Goal: Information Seeking & Learning: Learn about a topic

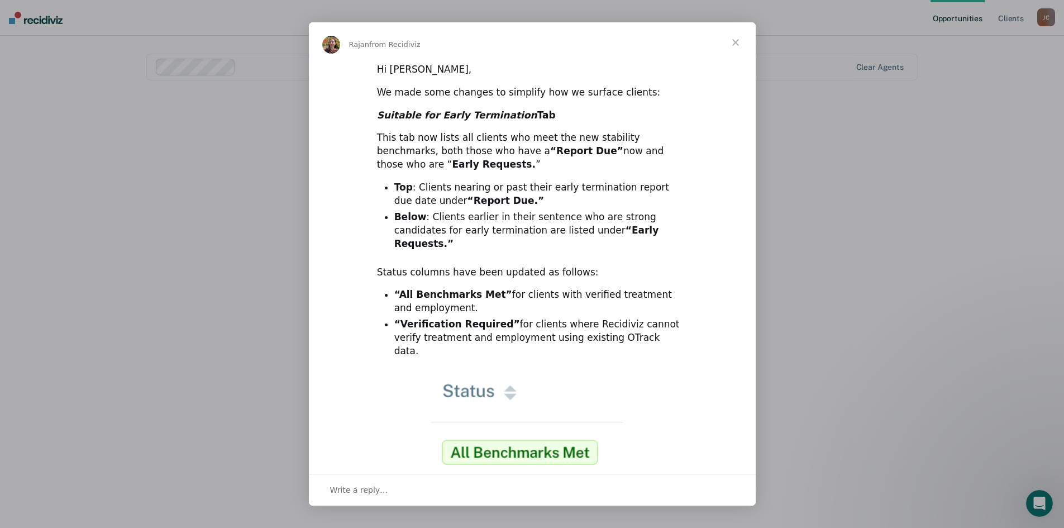
click at [852, 159] on div "Intercom messenger" at bounding box center [532, 264] width 1064 height 528
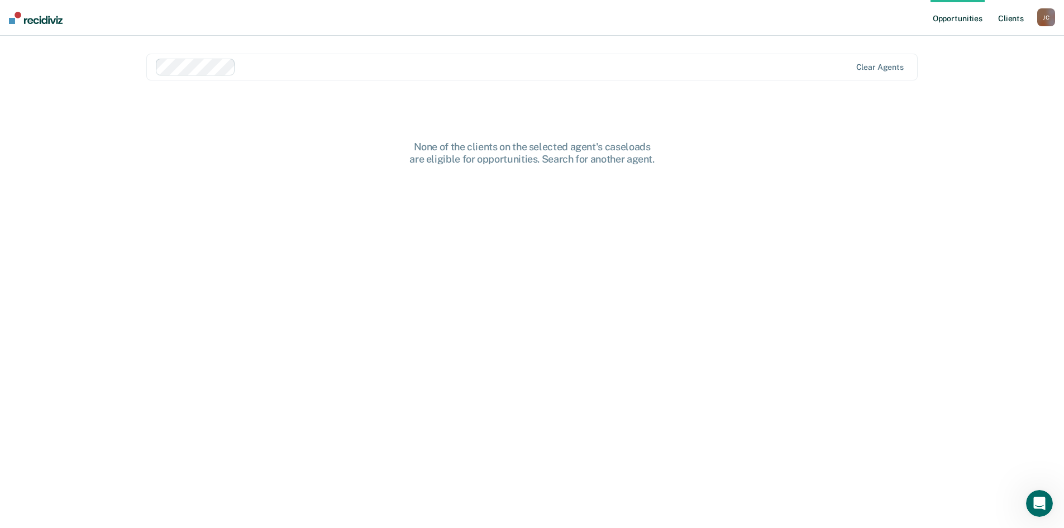
click at [1013, 13] on link "Client s" at bounding box center [1011, 18] width 30 height 36
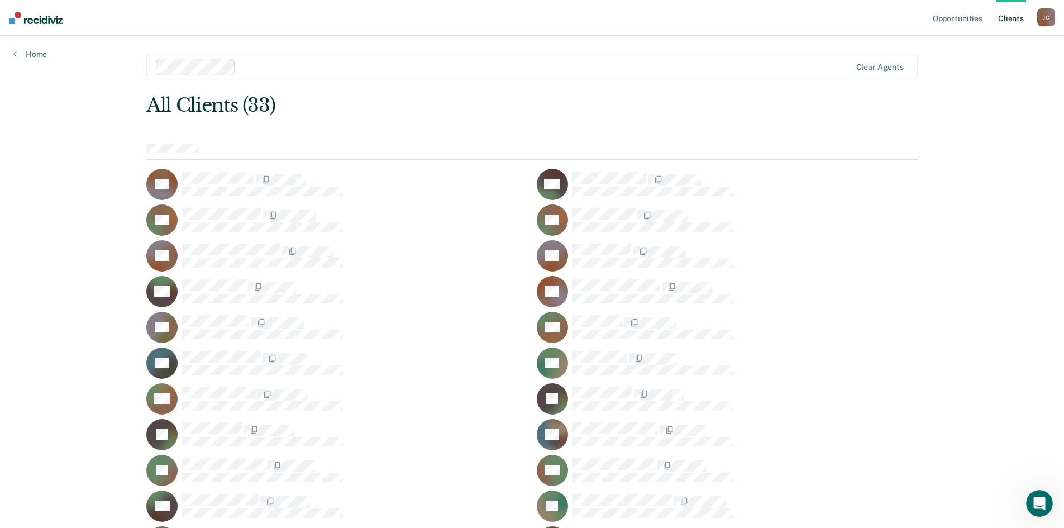
click at [320, 179] on div at bounding box center [354, 179] width 345 height 15
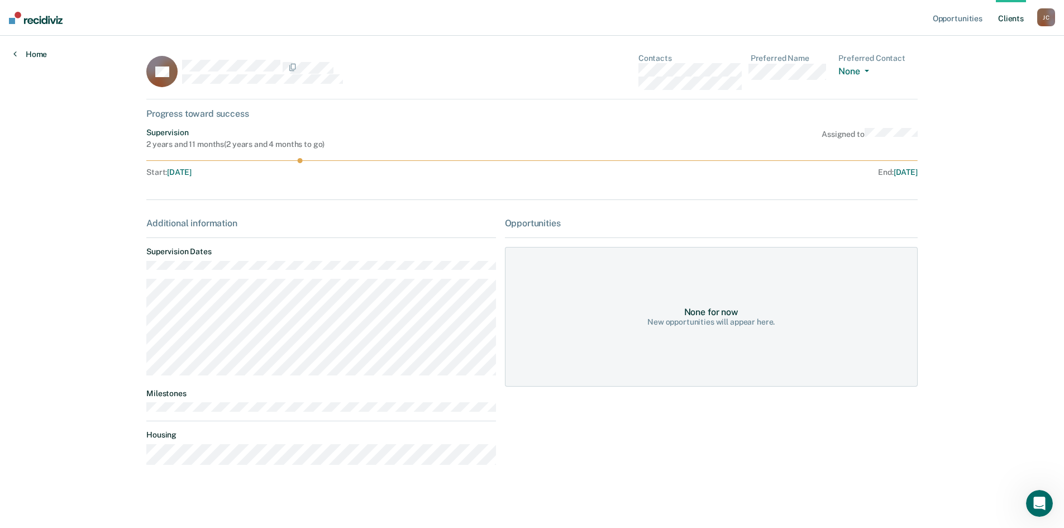
click at [23, 58] on link "Home" at bounding box center [30, 54] width 34 height 10
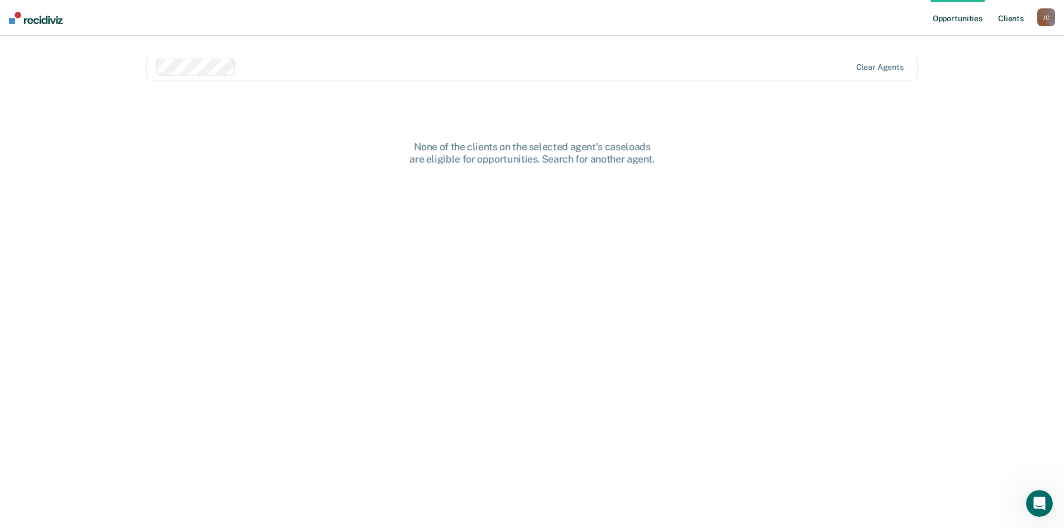
click at [1003, 13] on link "Client s" at bounding box center [1011, 18] width 30 height 36
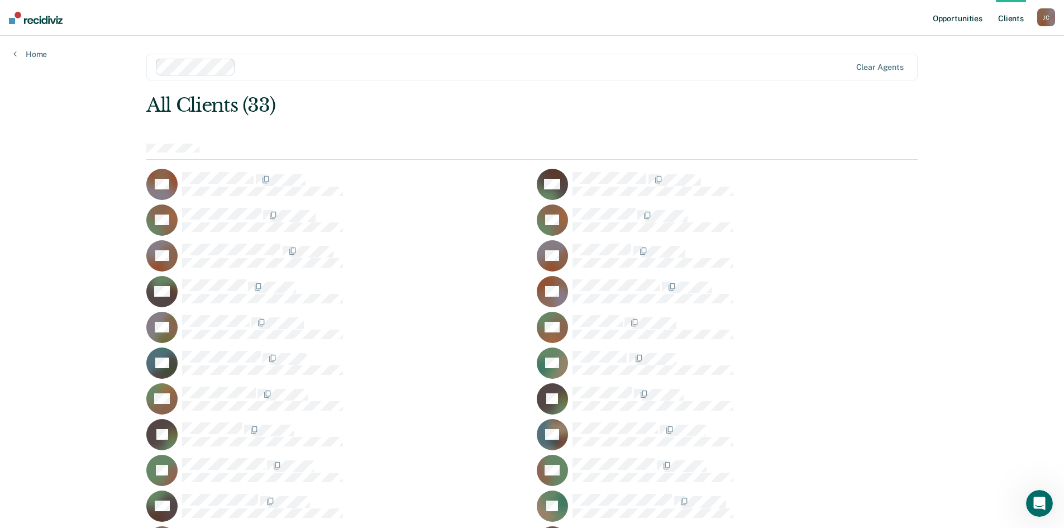
click at [946, 28] on link "Opportunities" at bounding box center [958, 18] width 54 height 36
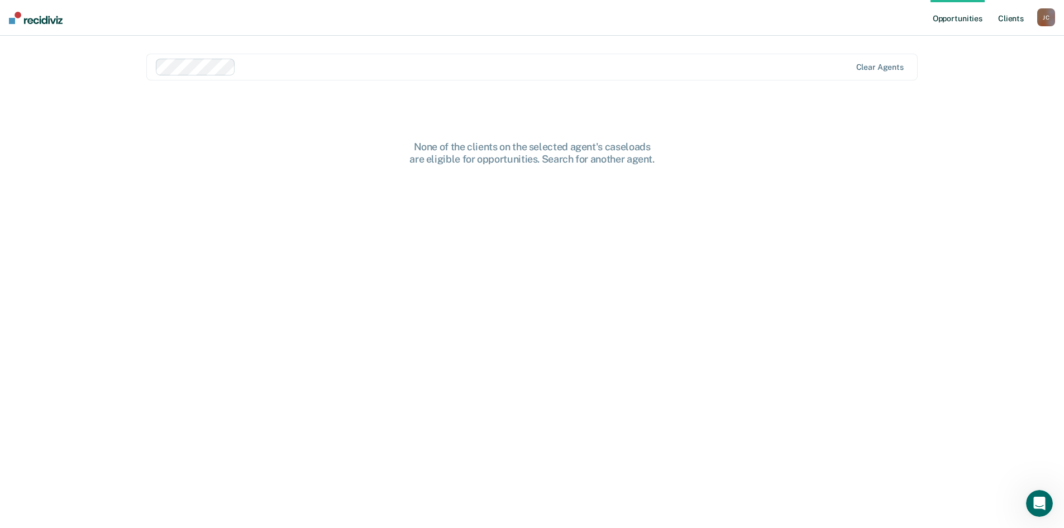
click at [1011, 25] on link "Client s" at bounding box center [1011, 18] width 30 height 36
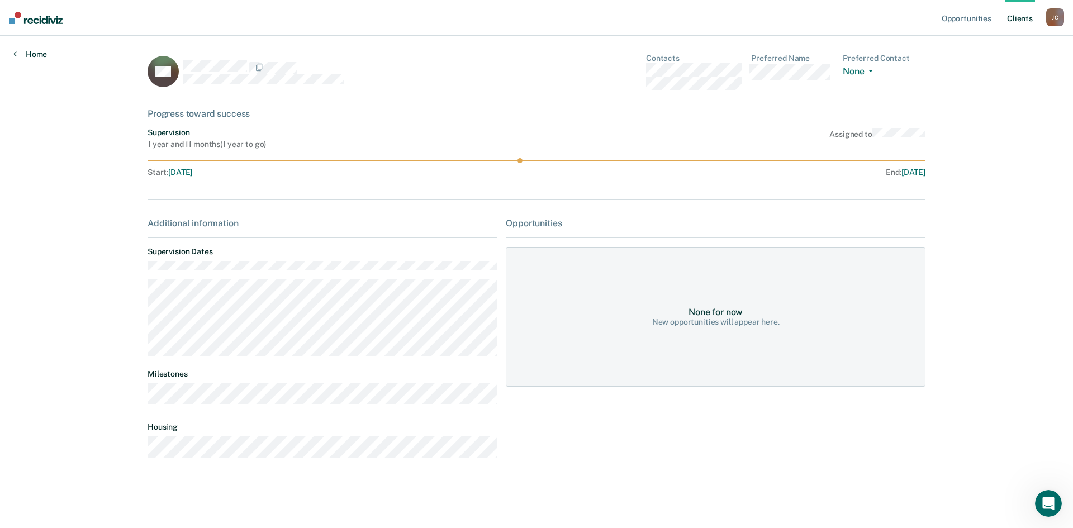
click at [16, 54] on icon at bounding box center [14, 53] width 3 height 9
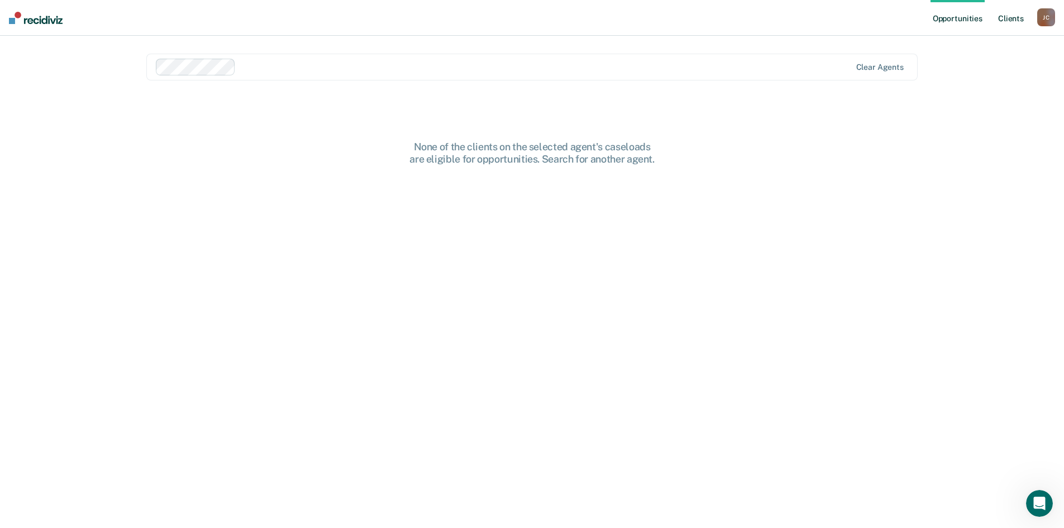
click at [1016, 14] on link "Client s" at bounding box center [1011, 18] width 30 height 36
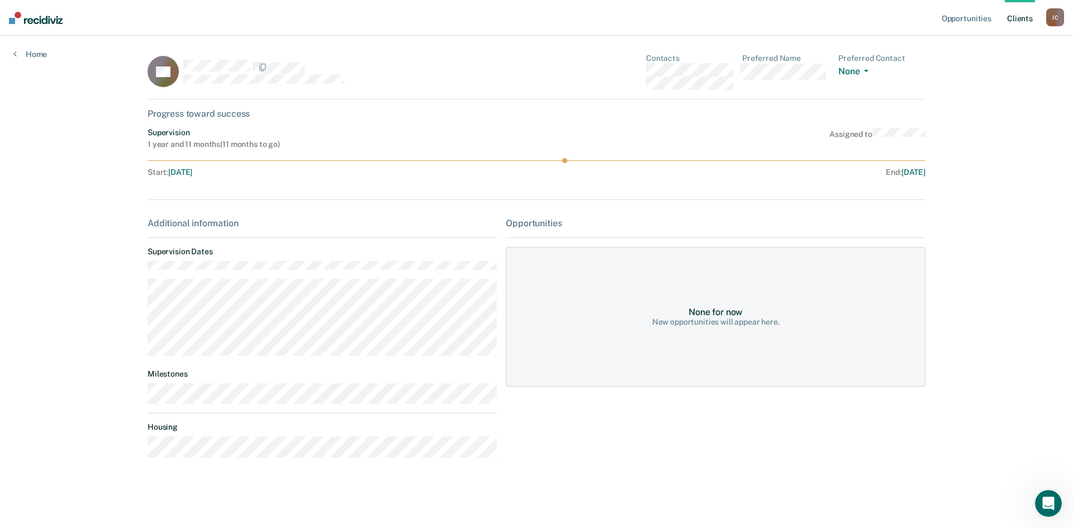
click at [1008, 20] on link "Client s" at bounding box center [1020, 18] width 30 height 36
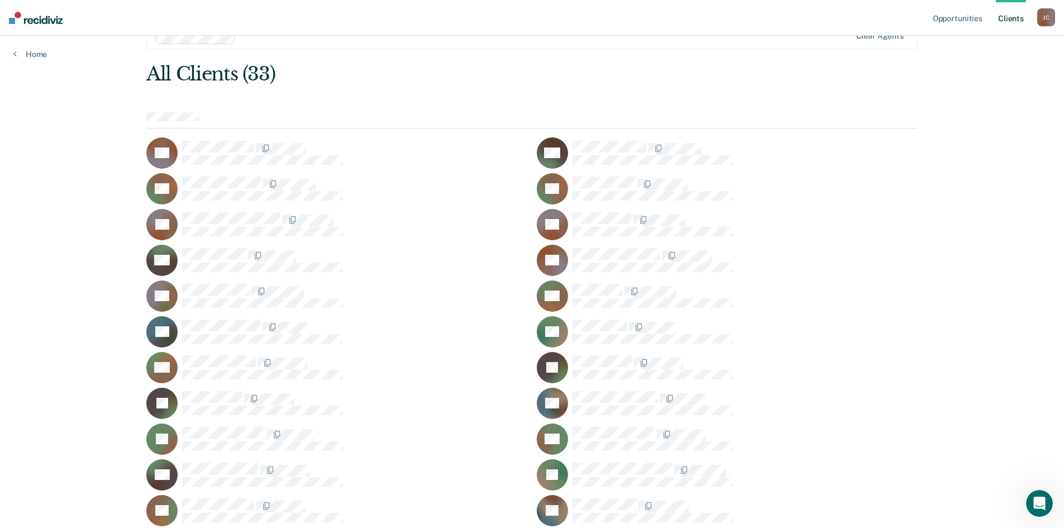
scroll to position [56, 0]
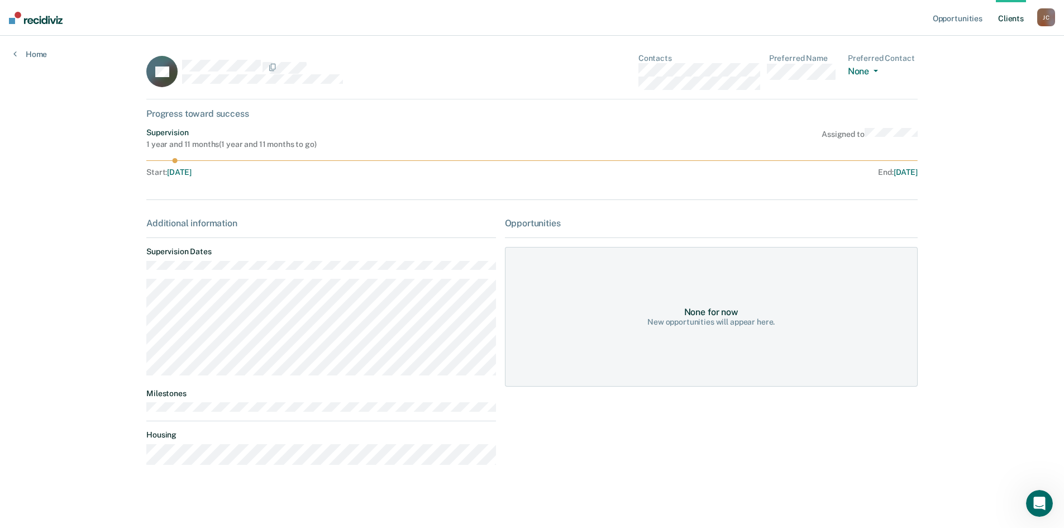
click at [1015, 14] on link "Client s" at bounding box center [1011, 18] width 30 height 36
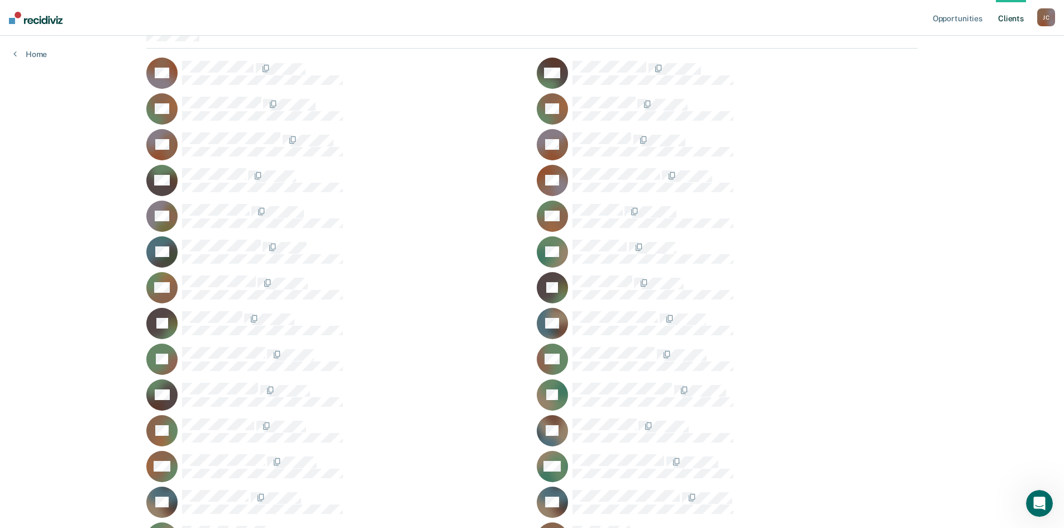
scroll to position [112, 0]
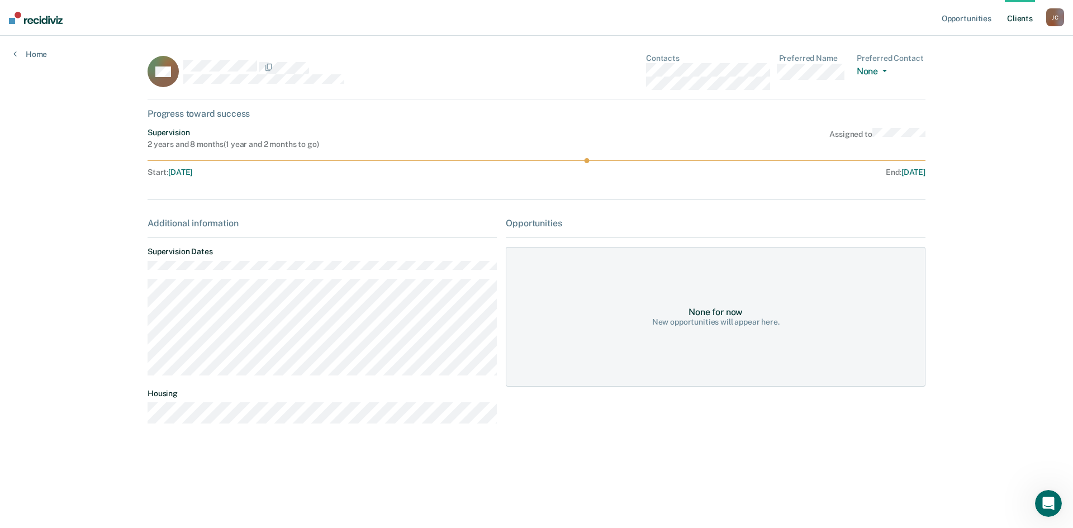
click at [1011, 14] on link "Client s" at bounding box center [1020, 18] width 30 height 36
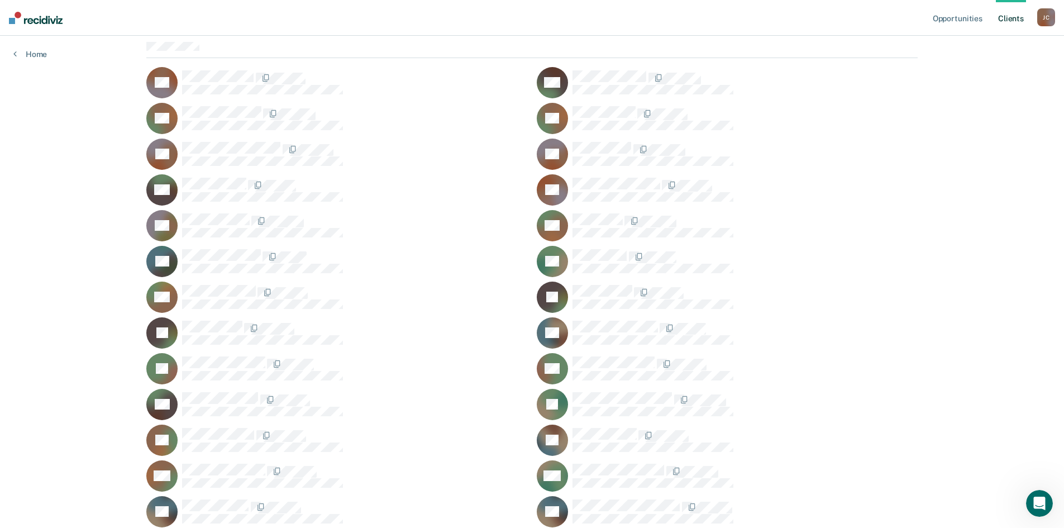
scroll to position [112, 0]
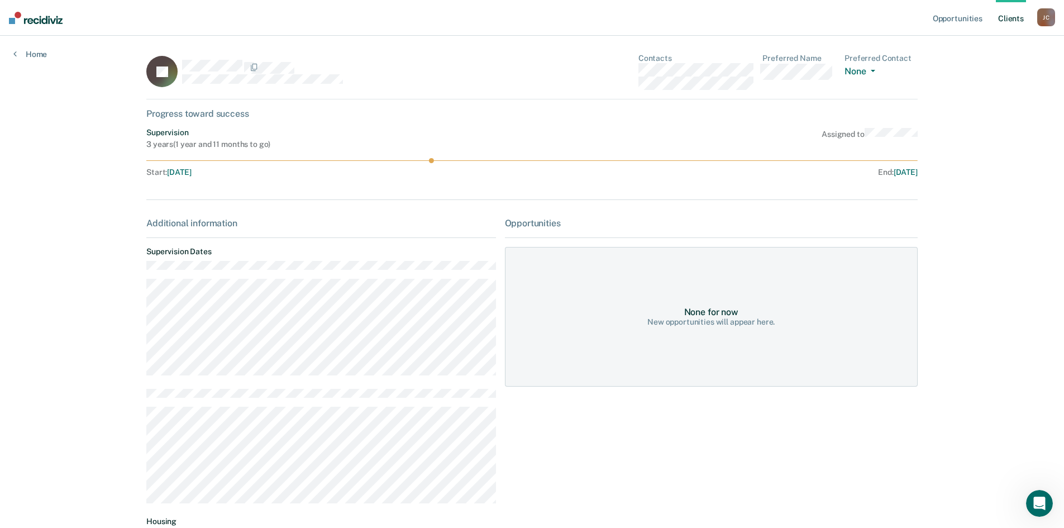
click at [1020, 17] on link "Client s" at bounding box center [1011, 18] width 30 height 36
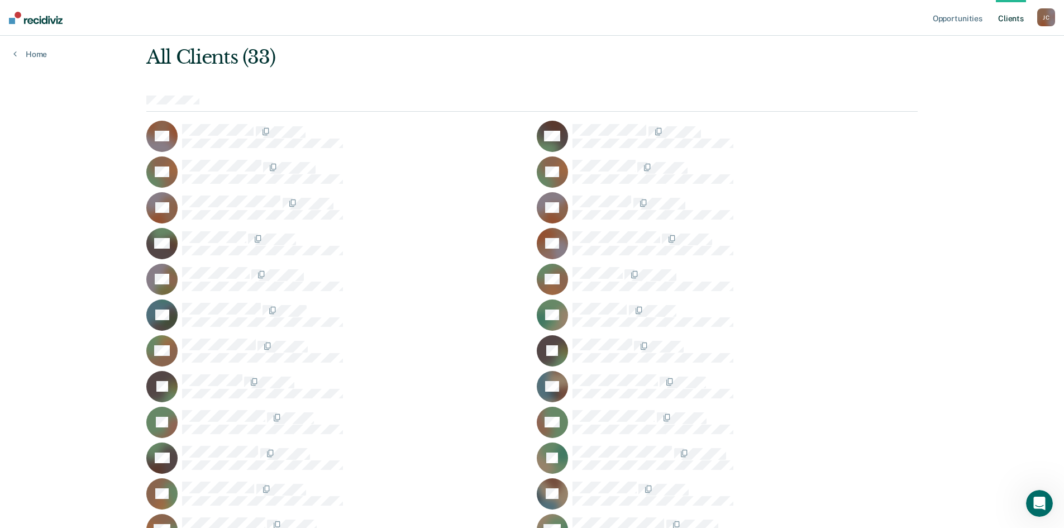
scroll to position [168, 0]
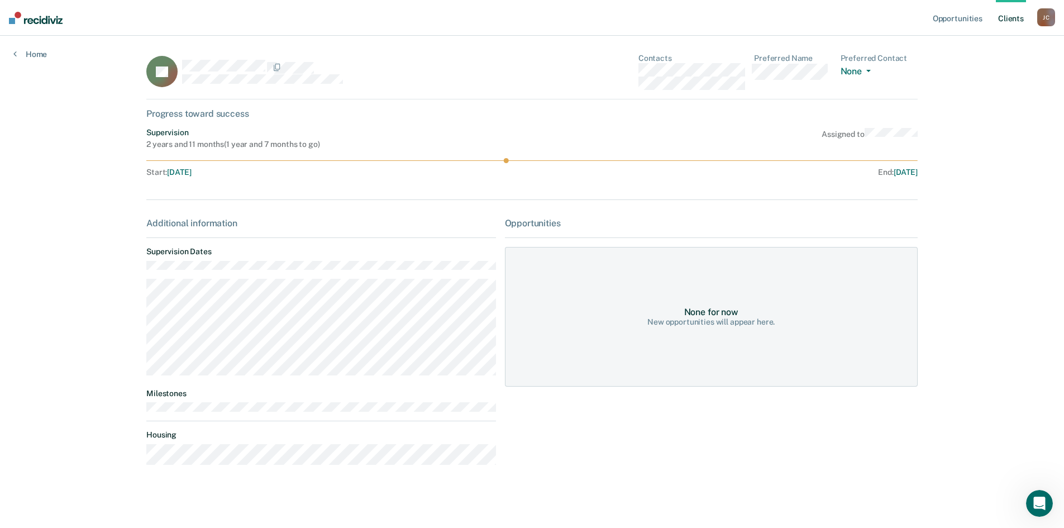
click at [1019, 24] on link "Client s" at bounding box center [1011, 18] width 30 height 36
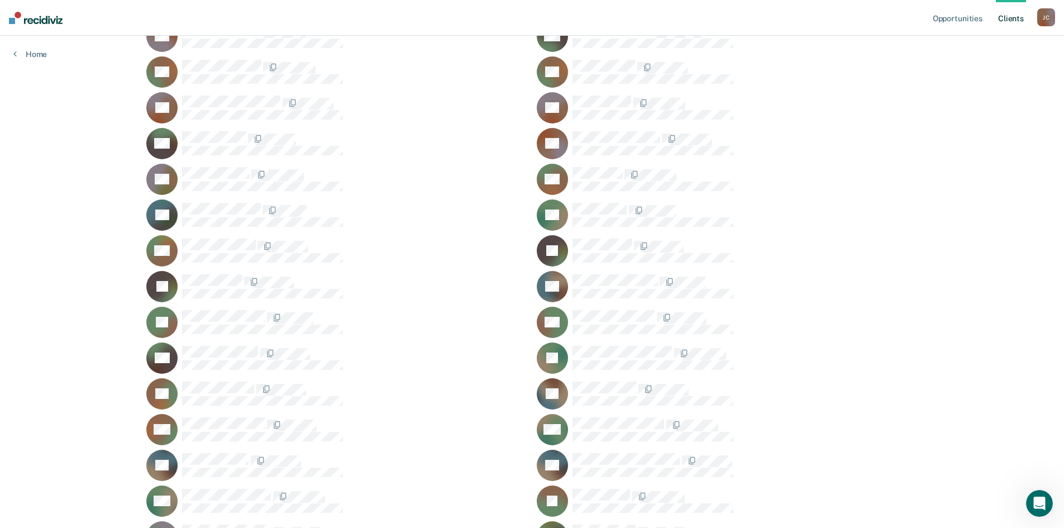
scroll to position [168, 0]
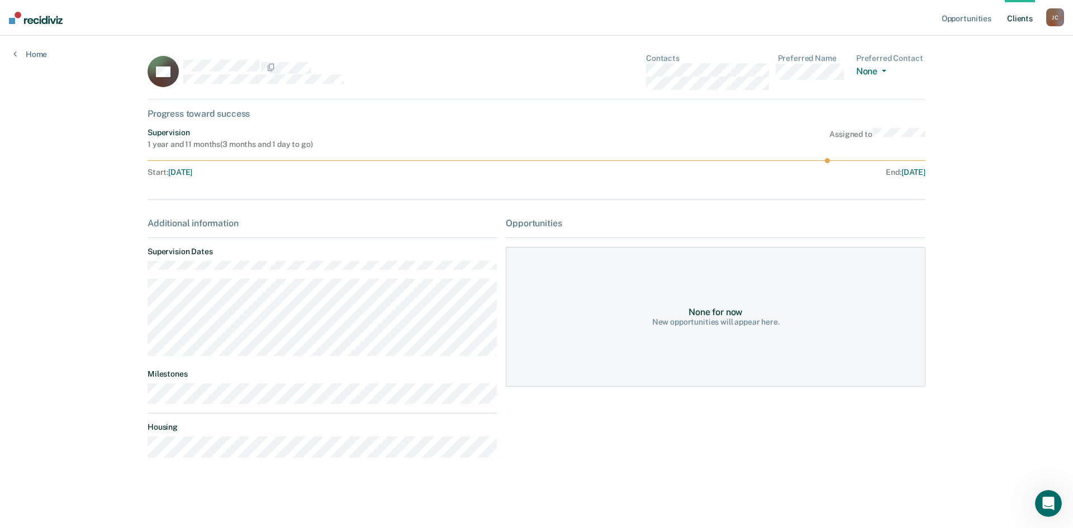
click at [1021, 11] on link "Client s" at bounding box center [1020, 18] width 30 height 36
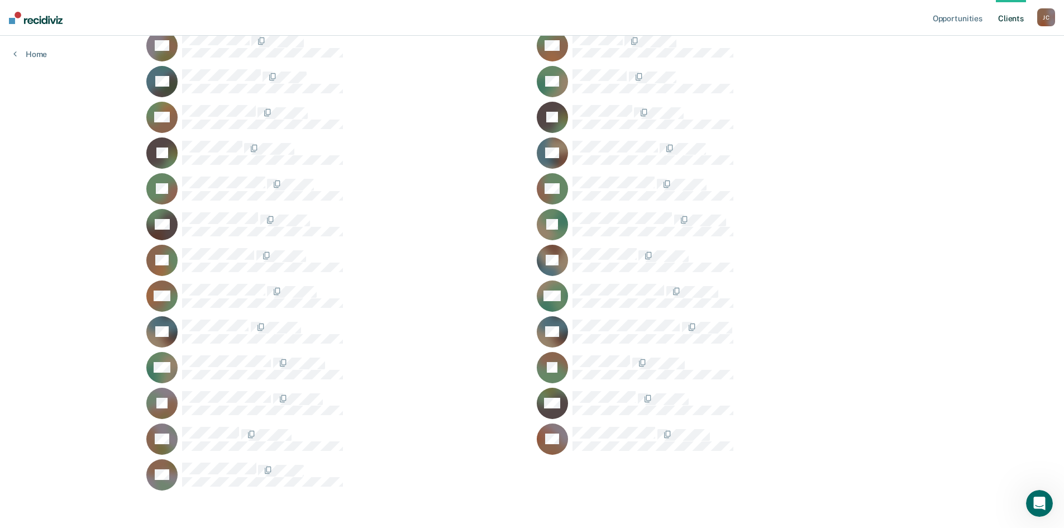
scroll to position [287, 0]
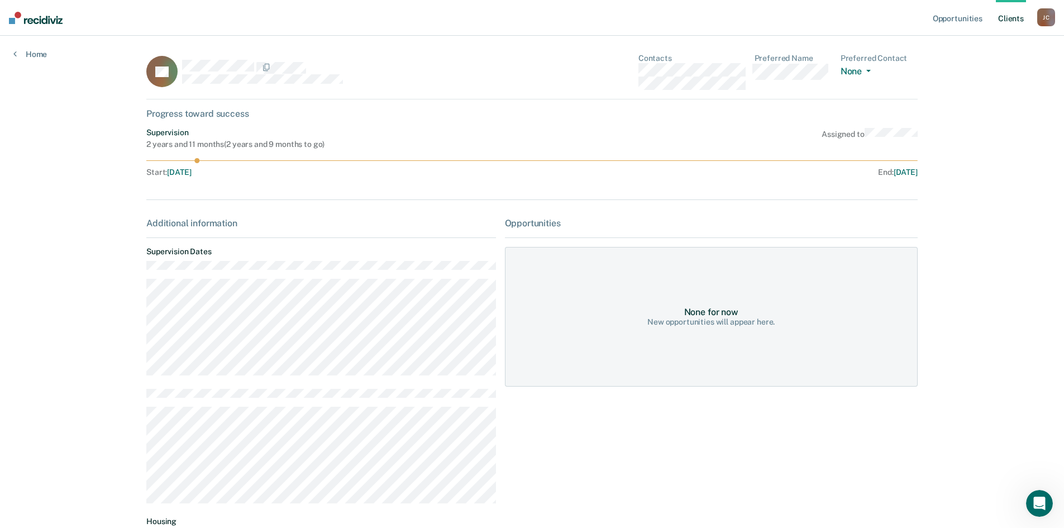
click at [1010, 22] on link "Client s" at bounding box center [1011, 18] width 30 height 36
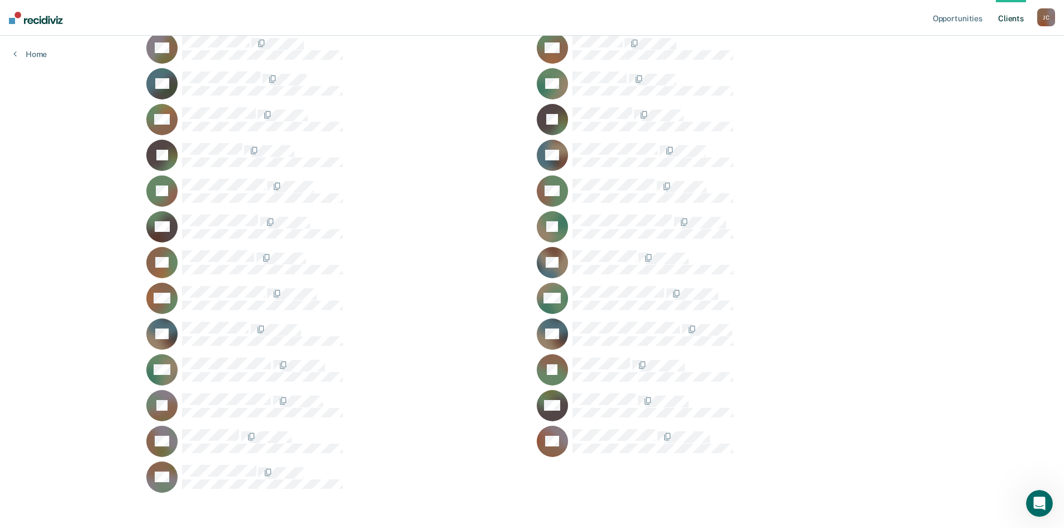
scroll to position [287, 0]
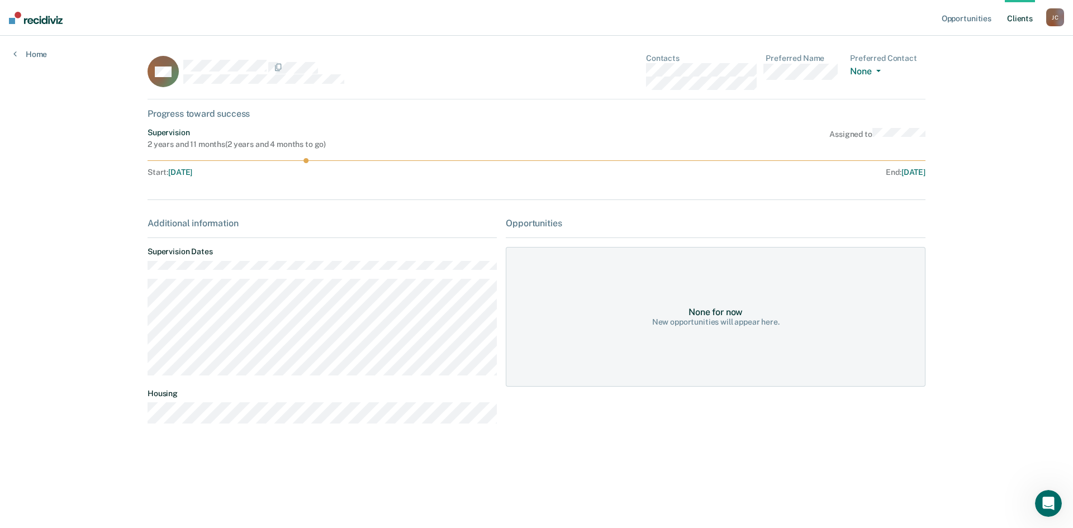
click at [1014, 14] on link "Client s" at bounding box center [1020, 18] width 30 height 36
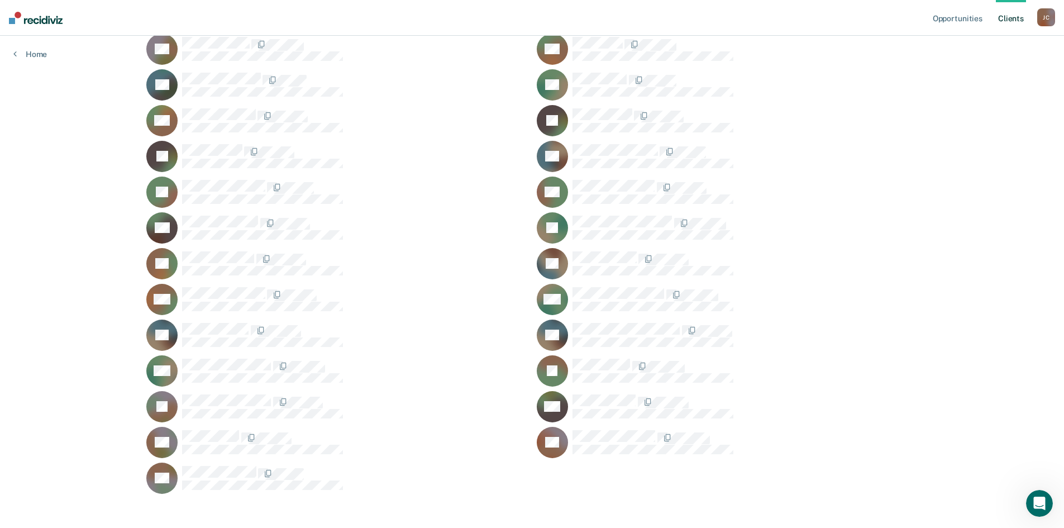
scroll to position [279, 0]
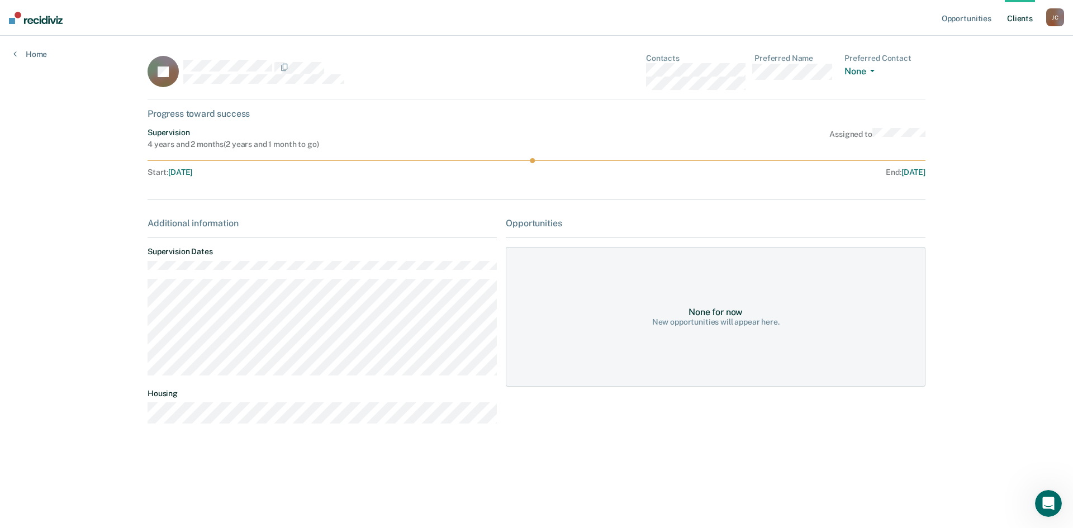
click at [1024, 23] on link "Client s" at bounding box center [1020, 18] width 30 height 36
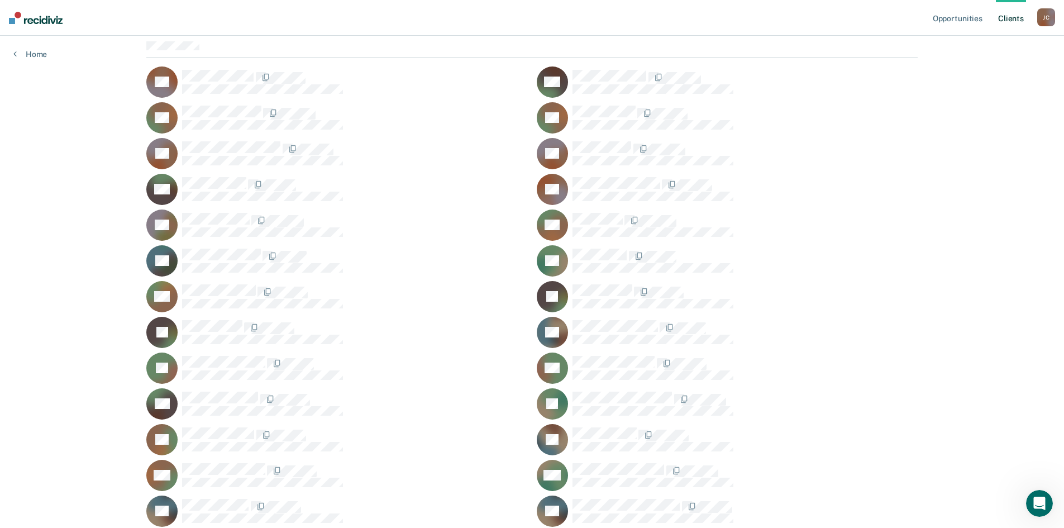
scroll to position [287, 0]
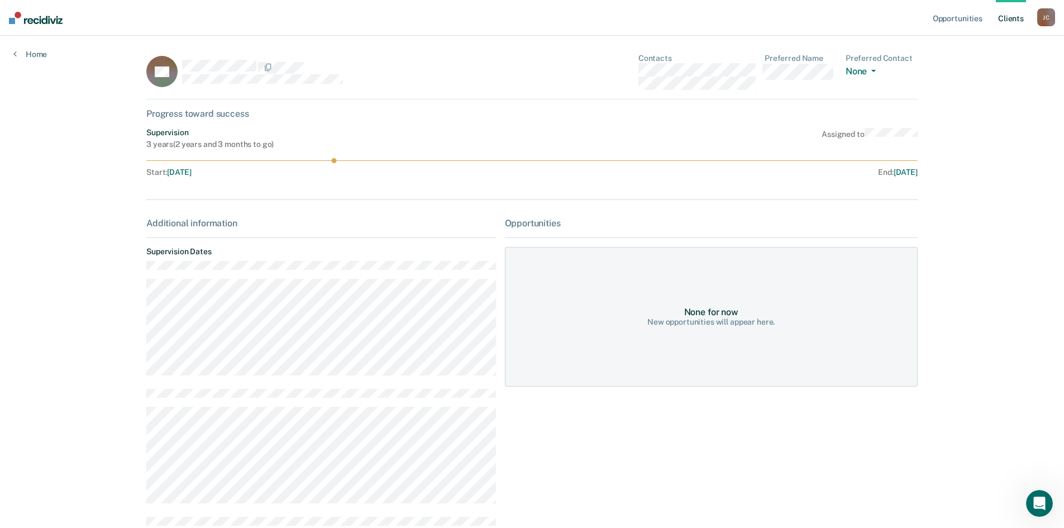
click at [1002, 23] on link "Client s" at bounding box center [1011, 18] width 30 height 36
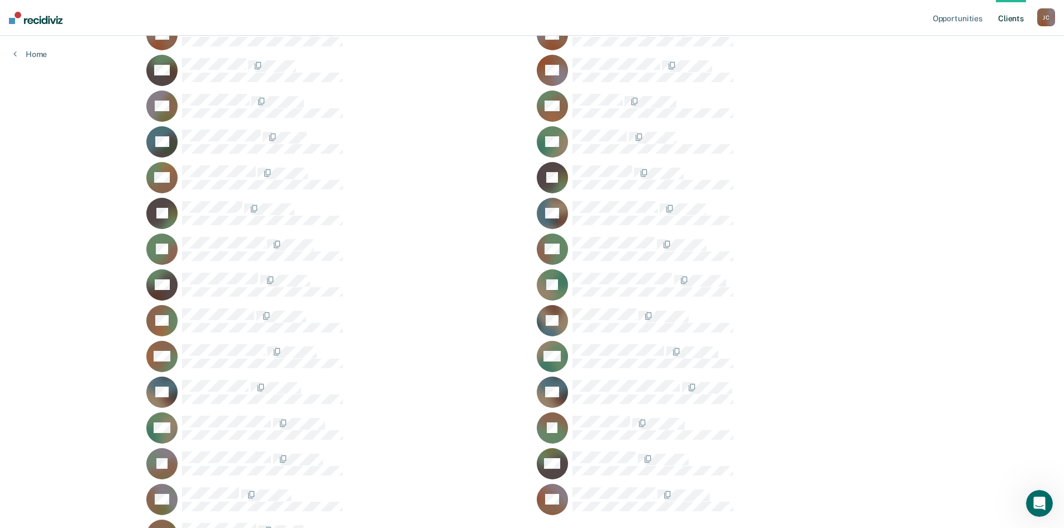
scroll to position [64, 0]
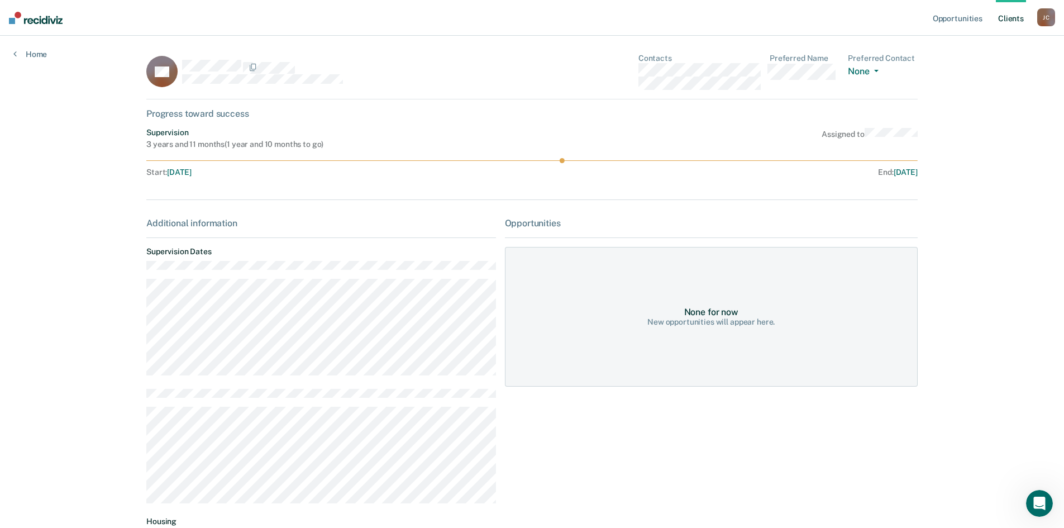
click at [1029, 22] on ul "Opportunities Client s" at bounding box center [984, 18] width 107 height 36
click at [1017, 21] on link "Client s" at bounding box center [1011, 18] width 30 height 36
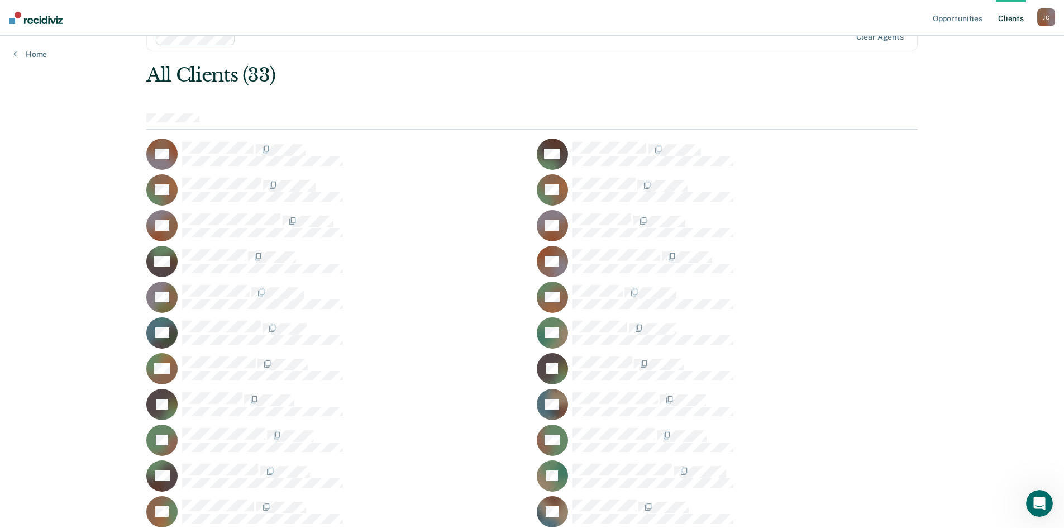
scroll to position [56, 0]
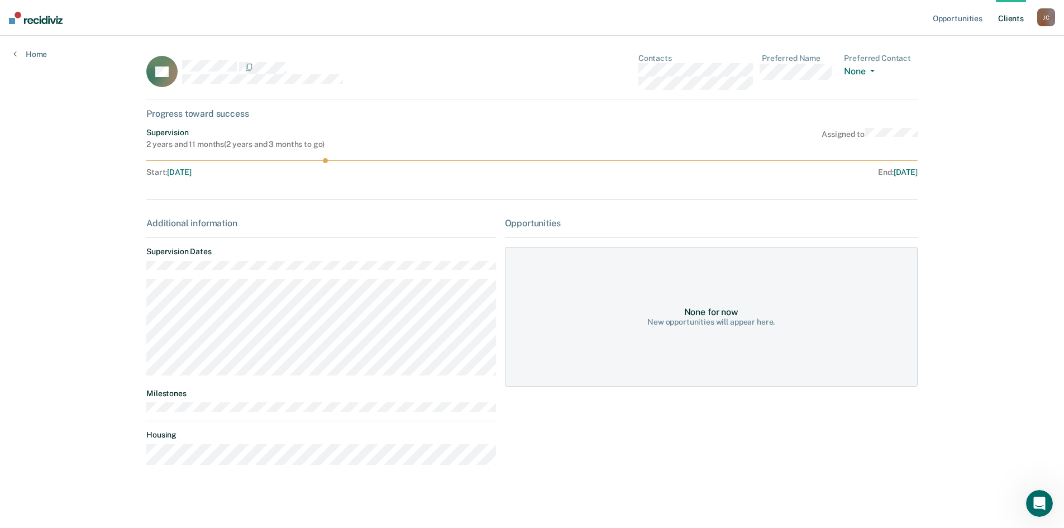
click at [1003, 23] on link "Client s" at bounding box center [1011, 18] width 30 height 36
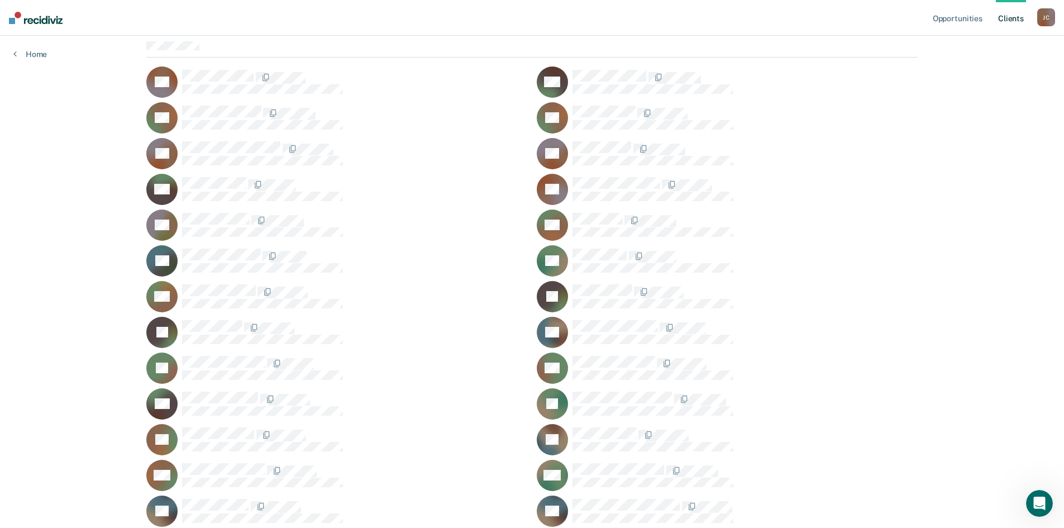
scroll to position [112, 0]
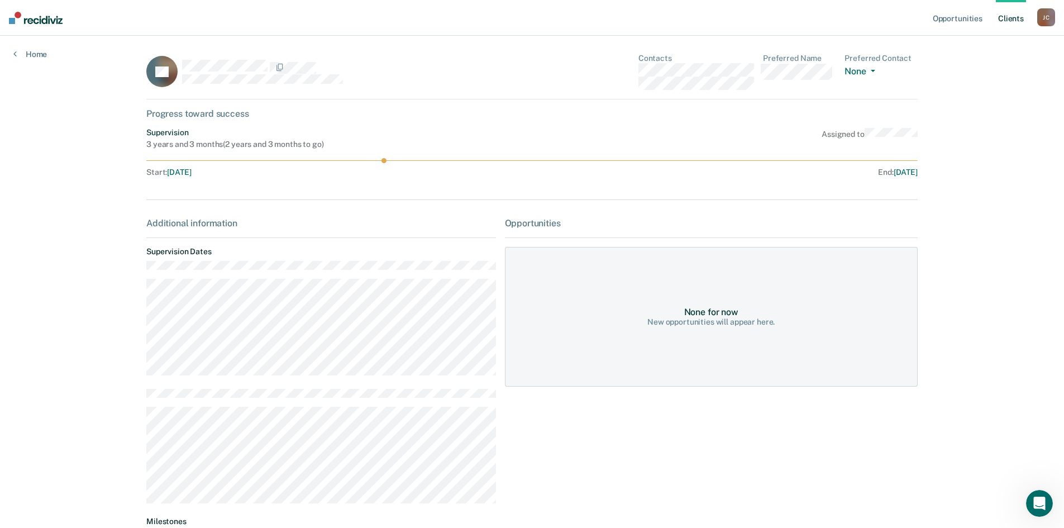
click at [1000, 11] on link "Client s" at bounding box center [1011, 18] width 30 height 36
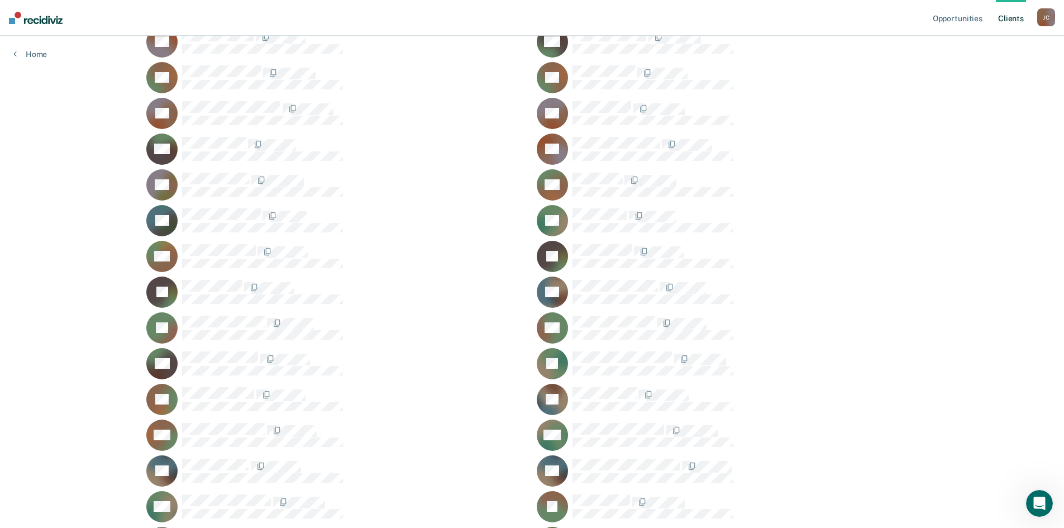
scroll to position [168, 0]
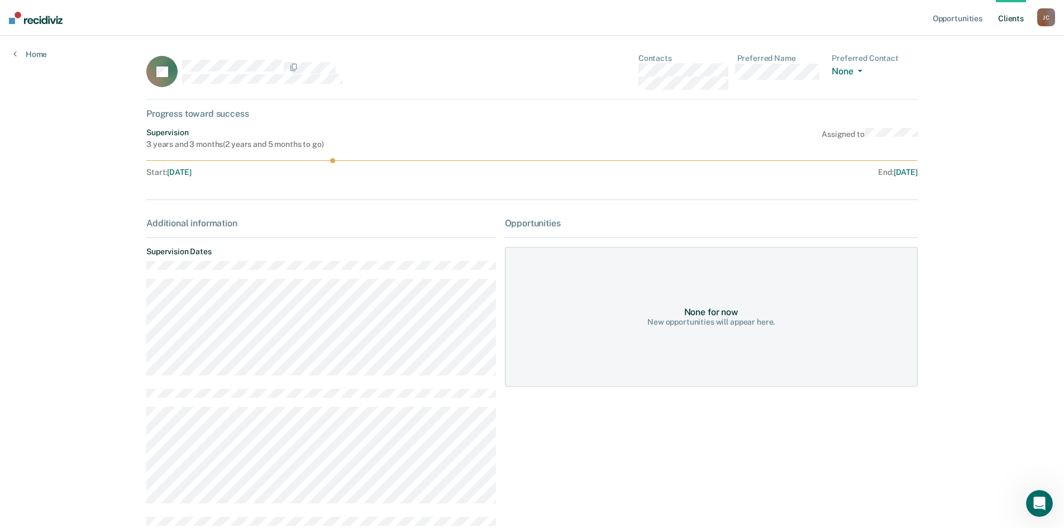
click at [1010, 21] on link "Client s" at bounding box center [1011, 18] width 30 height 36
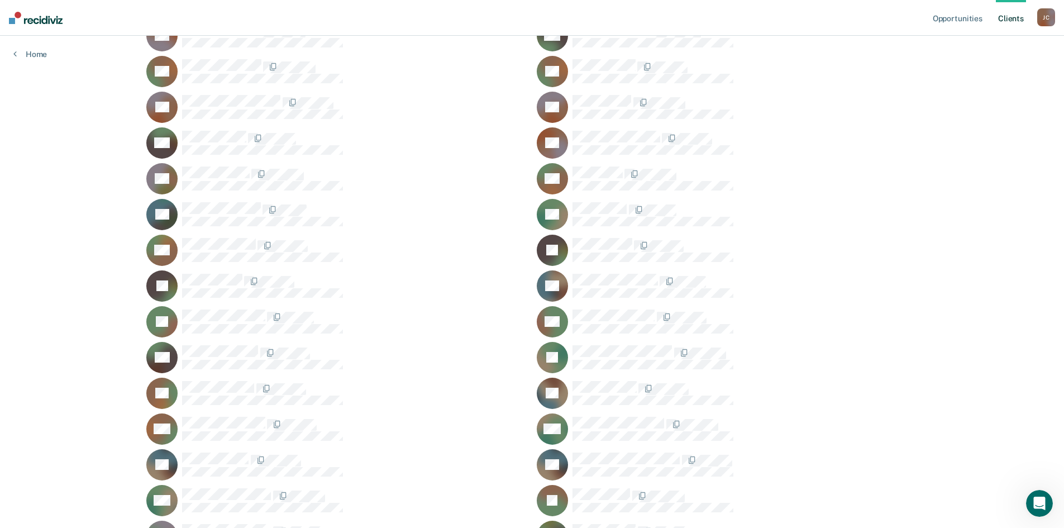
scroll to position [168, 0]
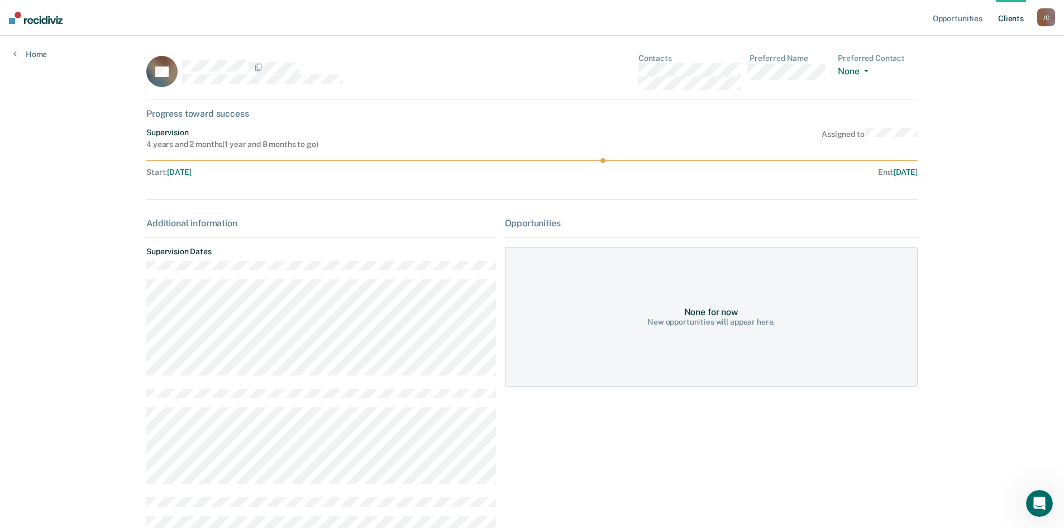
click at [1016, 17] on link "Client s" at bounding box center [1011, 18] width 30 height 36
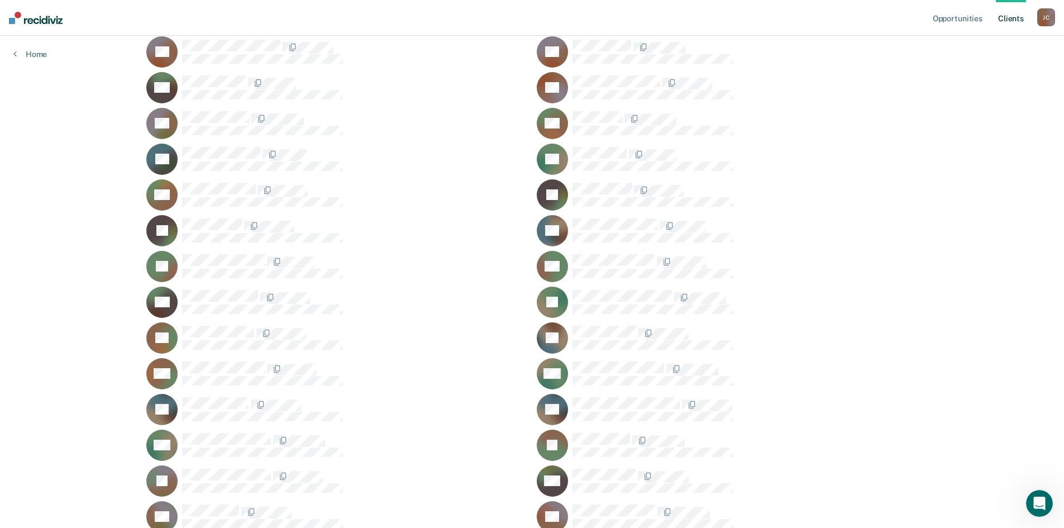
scroll to position [223, 0]
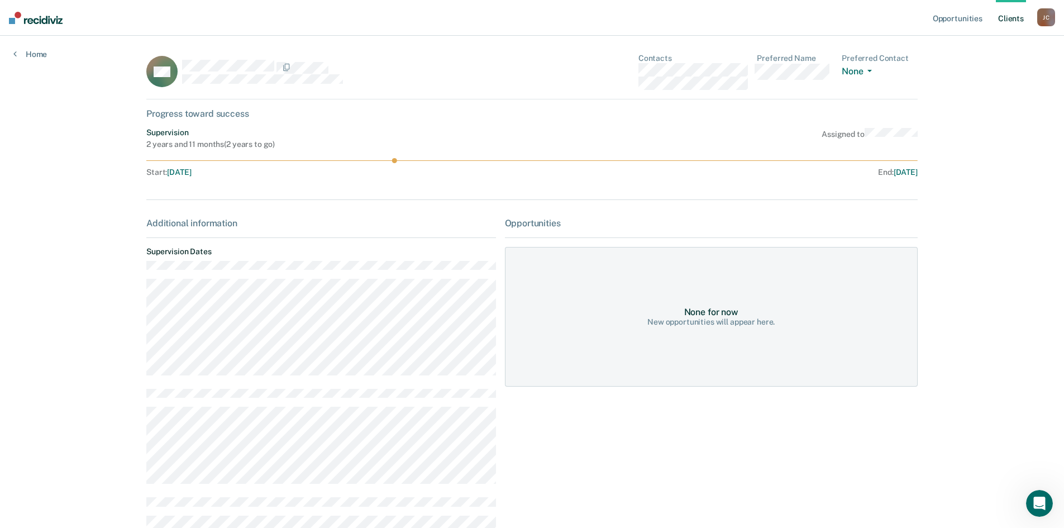
click at [1007, 21] on link "Client s" at bounding box center [1011, 18] width 30 height 36
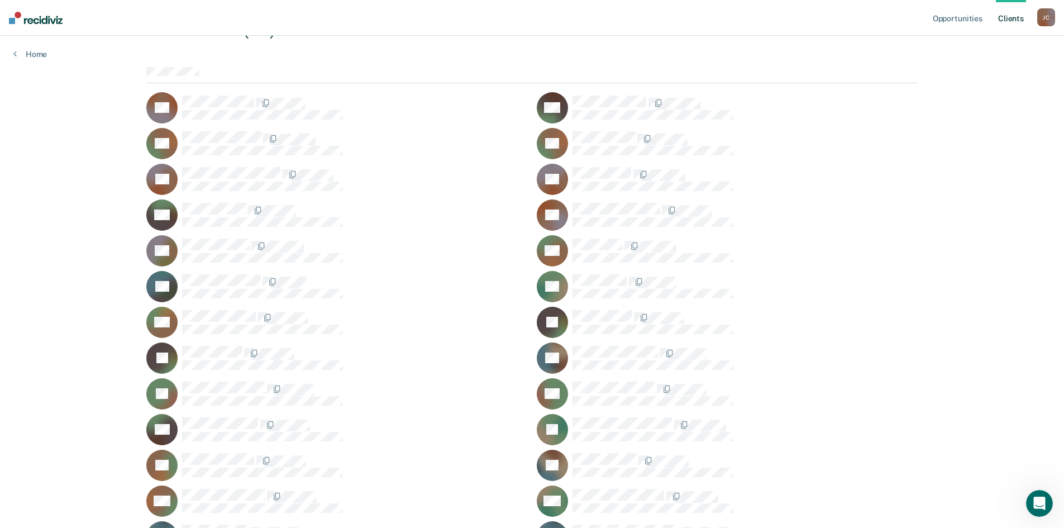
scroll to position [223, 0]
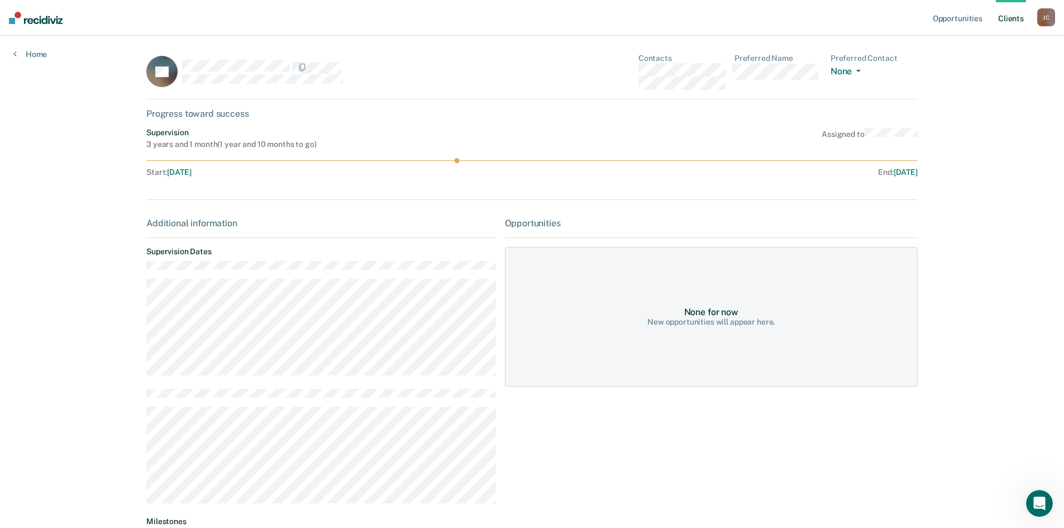
click at [1024, 14] on link "Client s" at bounding box center [1011, 18] width 30 height 36
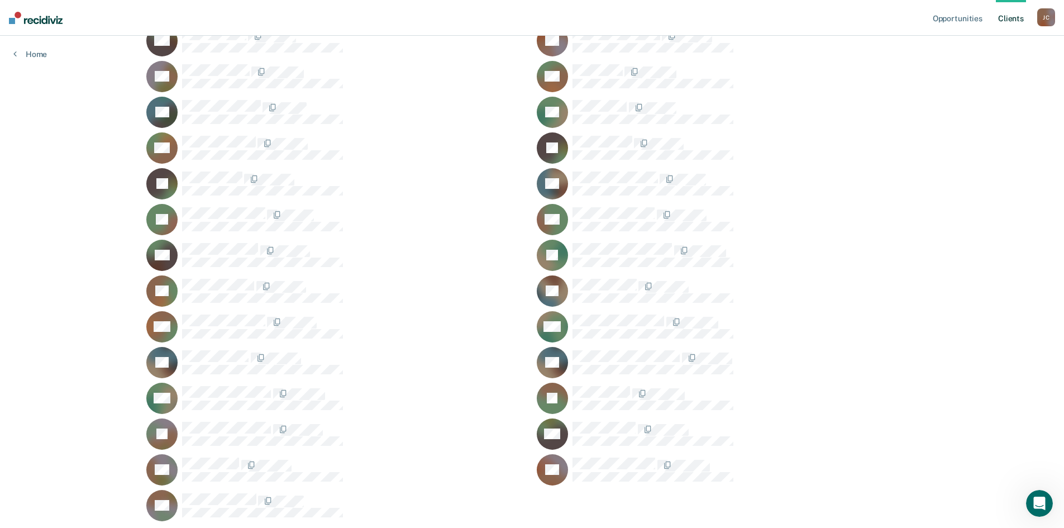
scroll to position [279, 0]
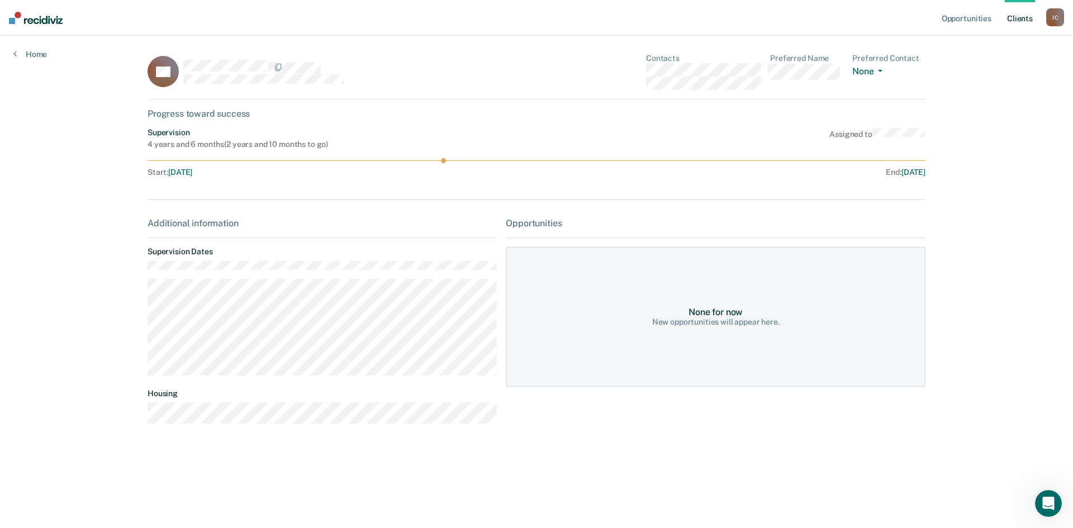
click at [1017, 9] on link "Client s" at bounding box center [1020, 18] width 30 height 36
